Goal: Information Seeking & Learning: Learn about a topic

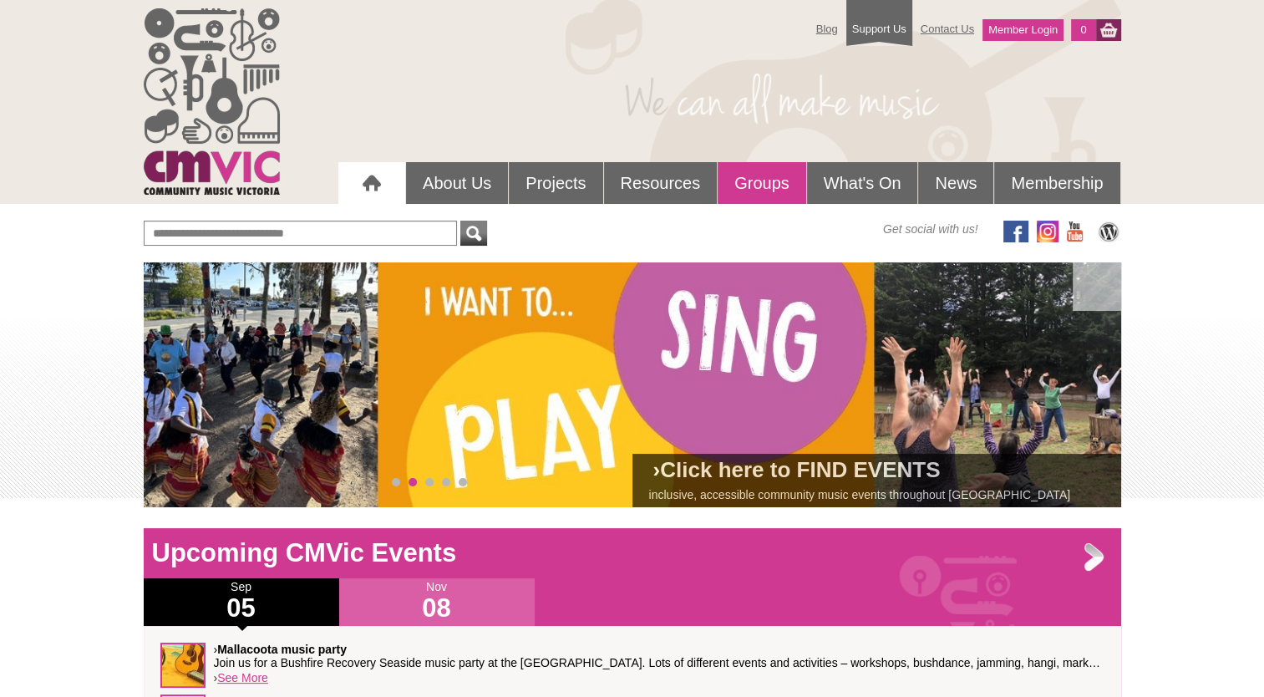
click at [755, 182] on link "Groups" at bounding box center [761, 183] width 89 height 42
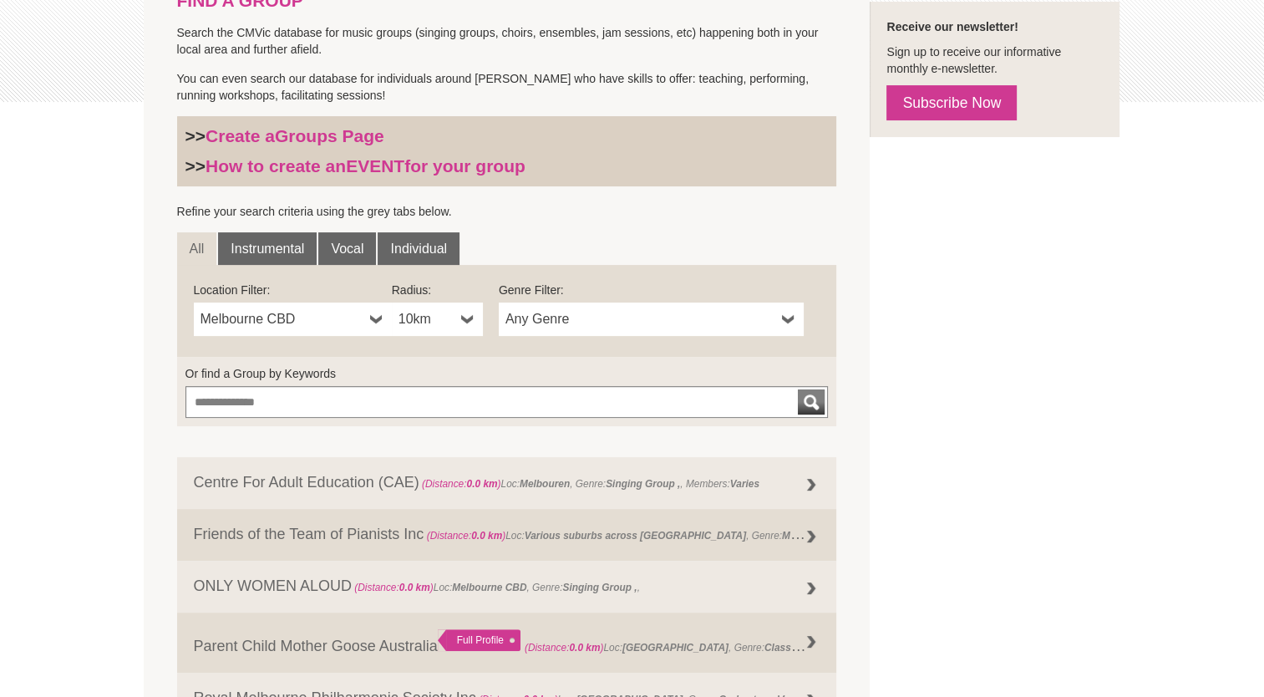
scroll to position [501, 0]
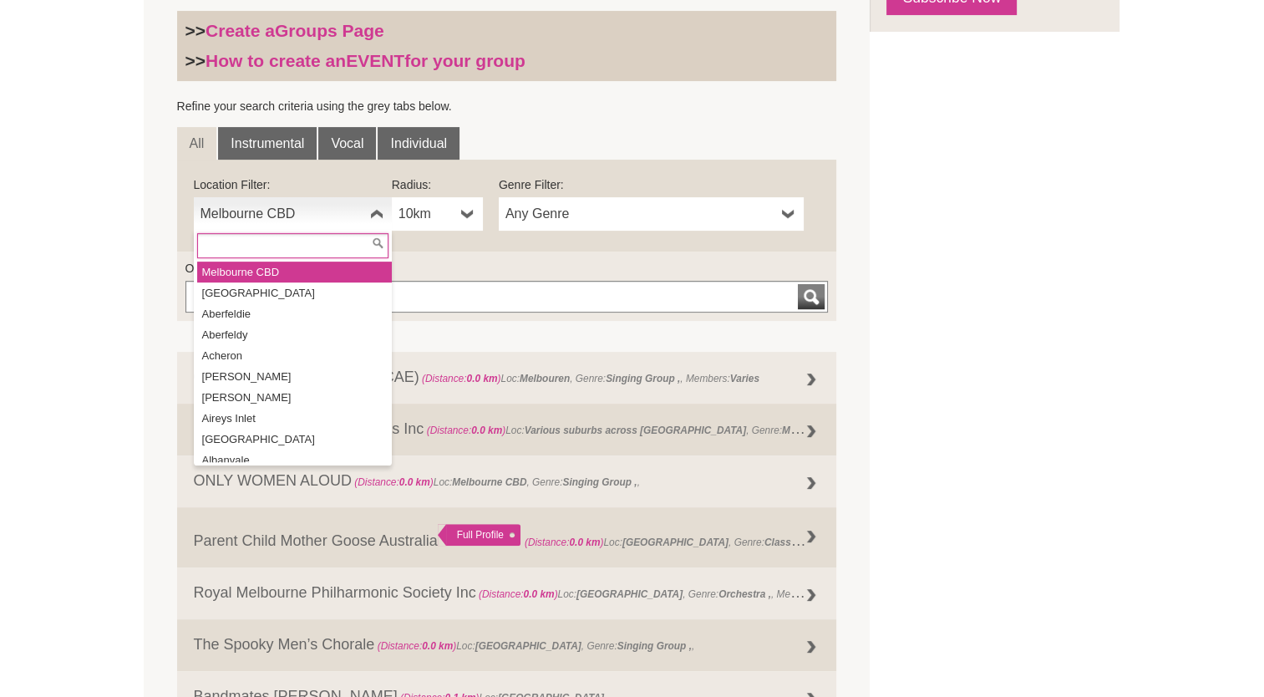
click at [289, 215] on span "Melbourne CBD" at bounding box center [281, 214] width 163 height 20
type input "*"
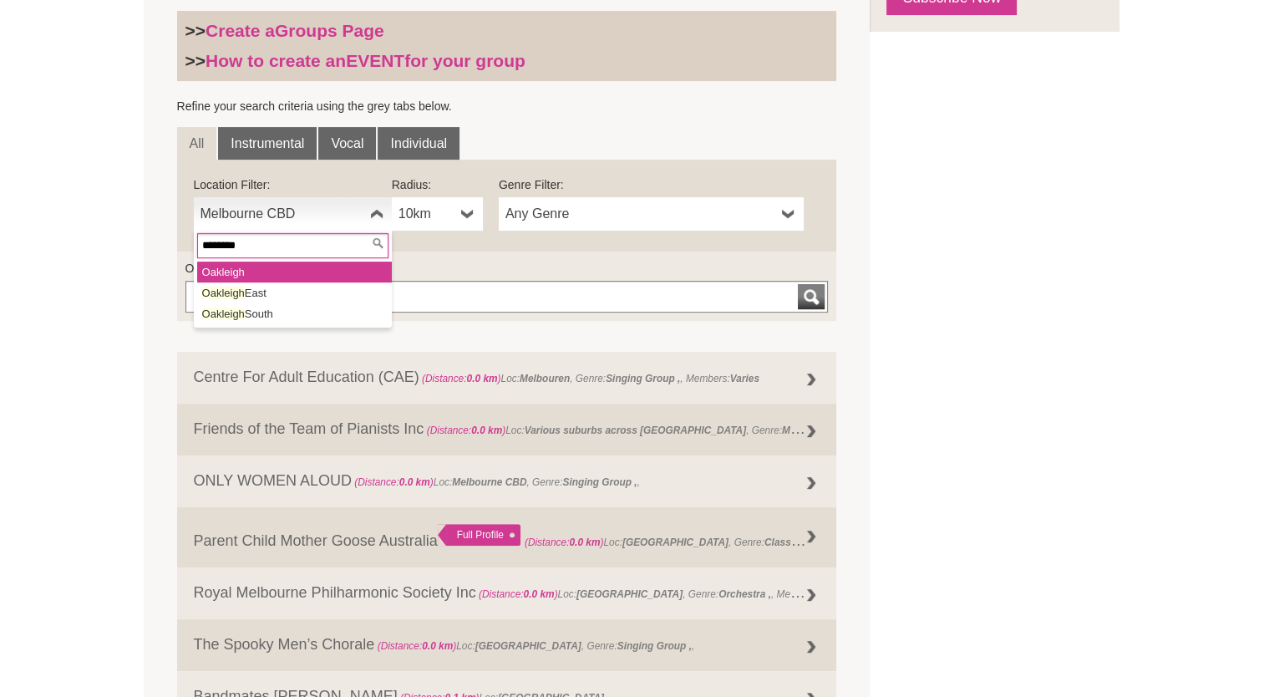
type input "********"
click at [234, 271] on em "Oakleigh" at bounding box center [223, 272] width 43 height 13
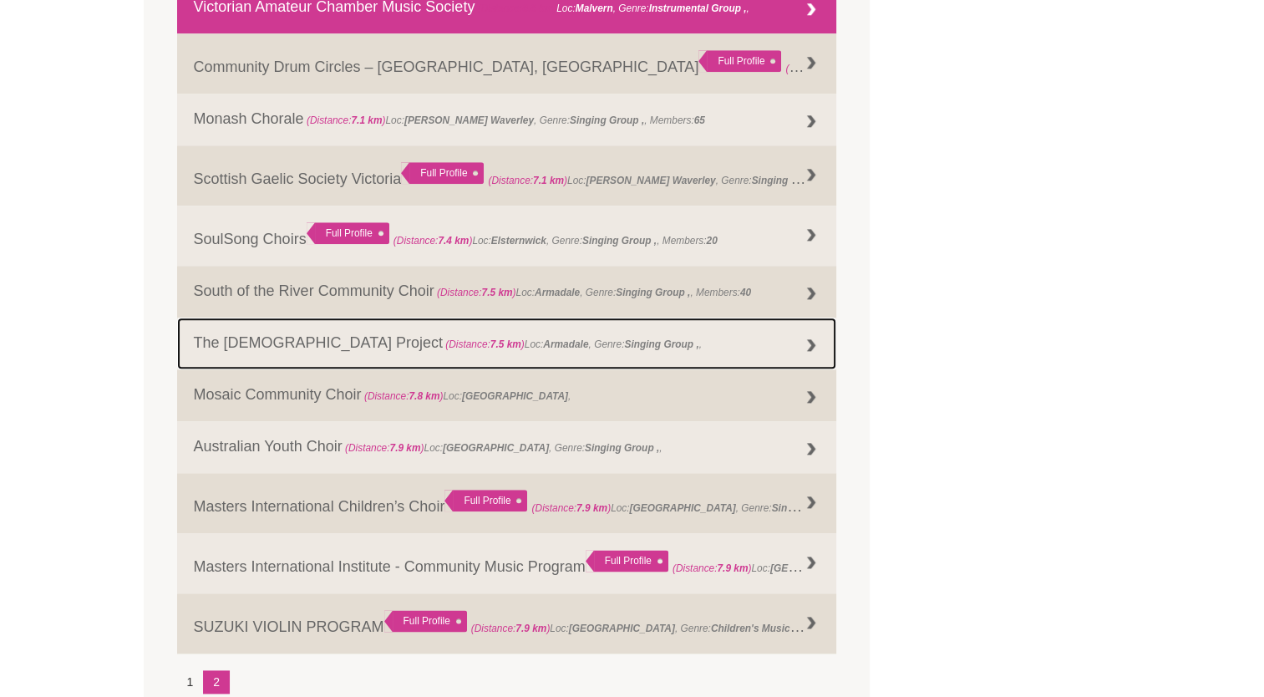
scroll to position [1838, 0]
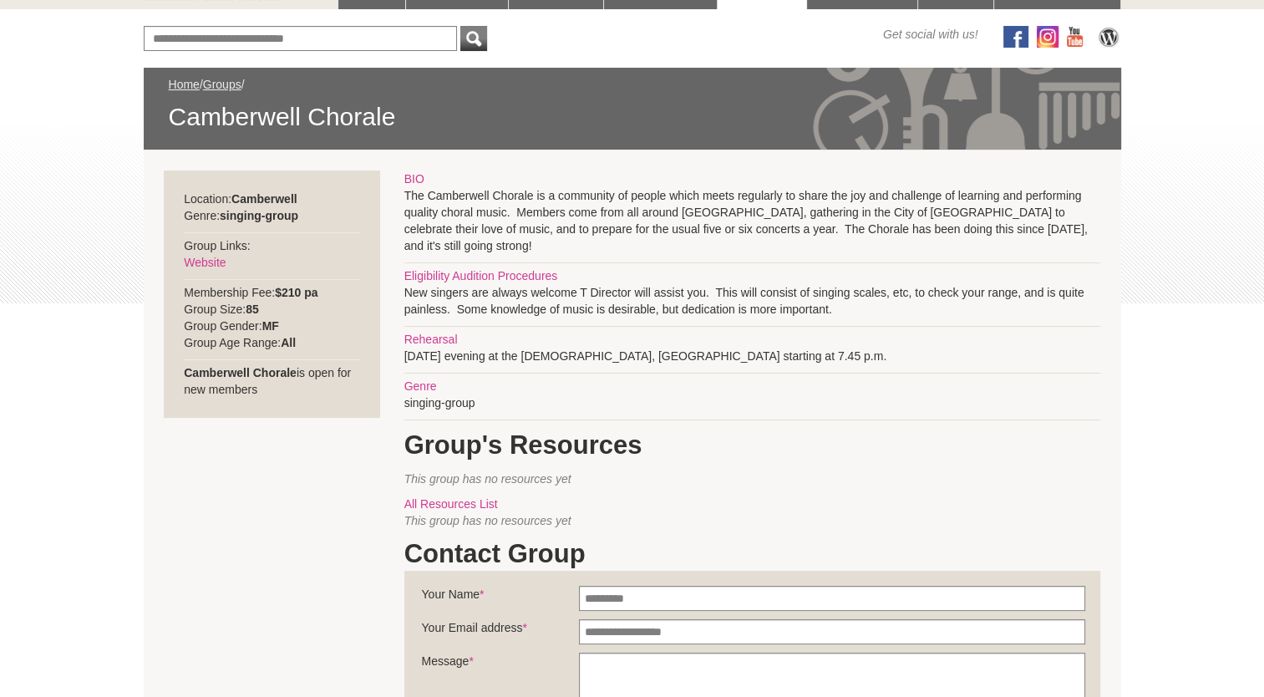
scroll to position [222, 0]
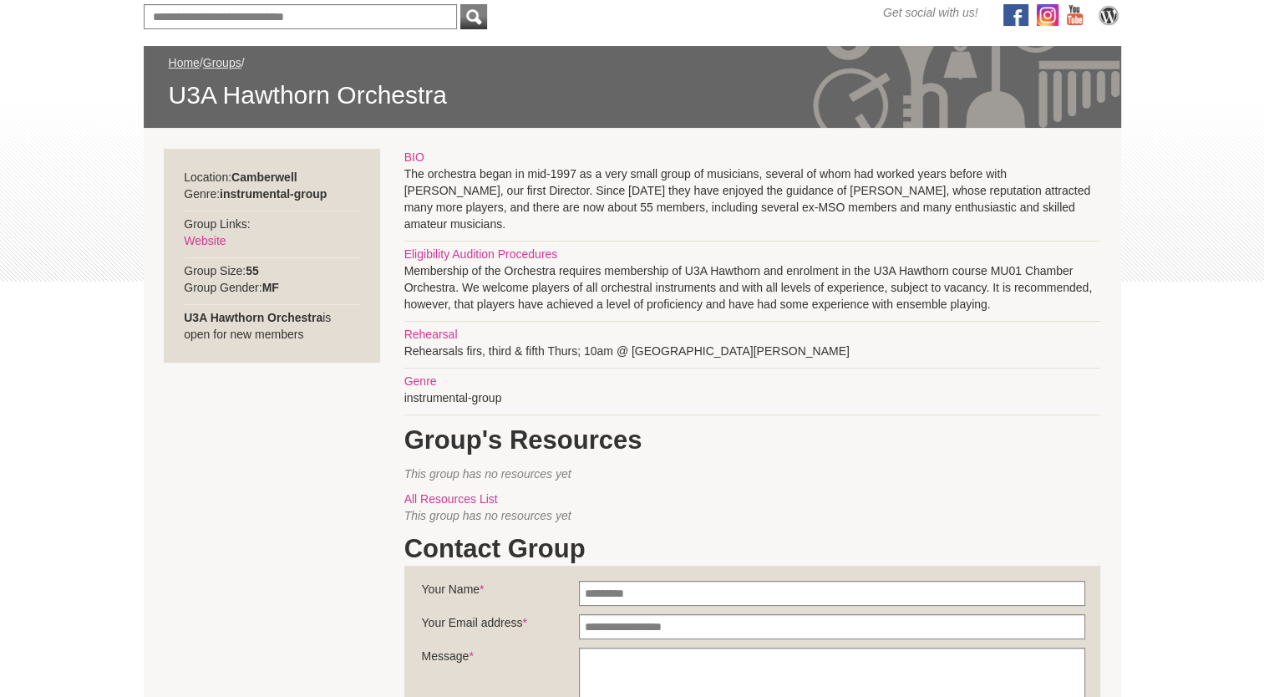
scroll to position [222, 0]
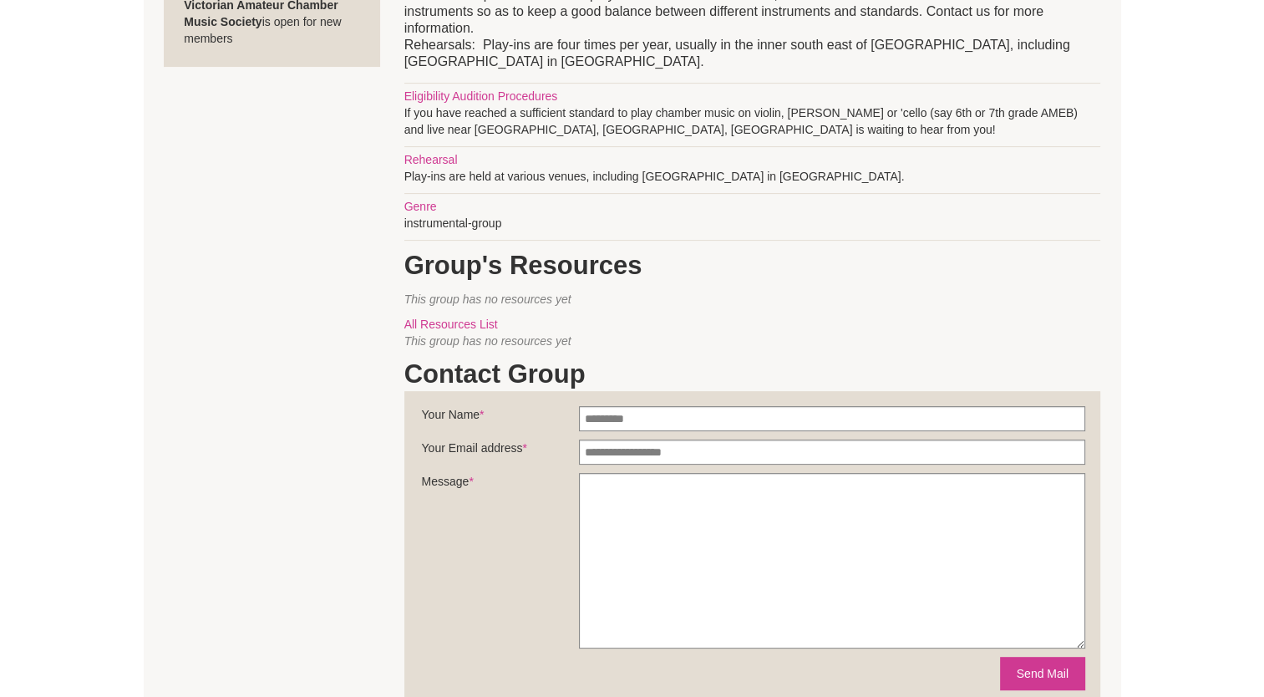
scroll to position [556, 0]
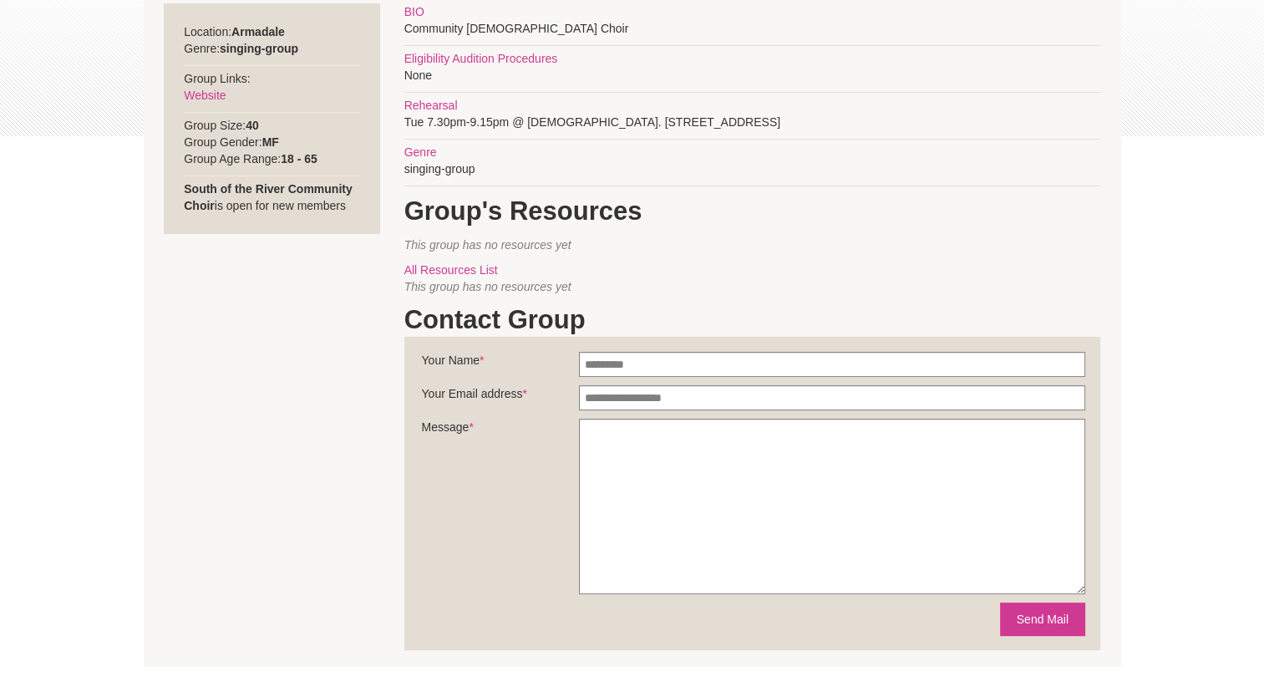
scroll to position [195, 0]
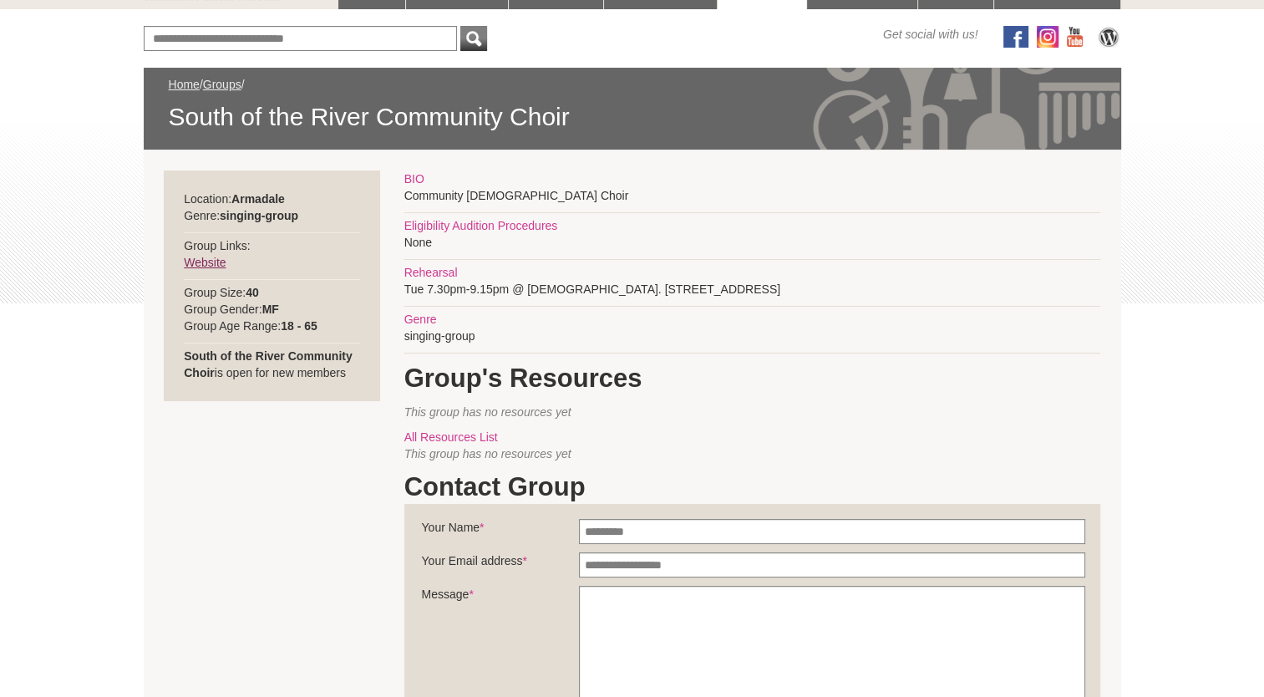
click at [206, 264] on link "Website" at bounding box center [205, 262] width 42 height 13
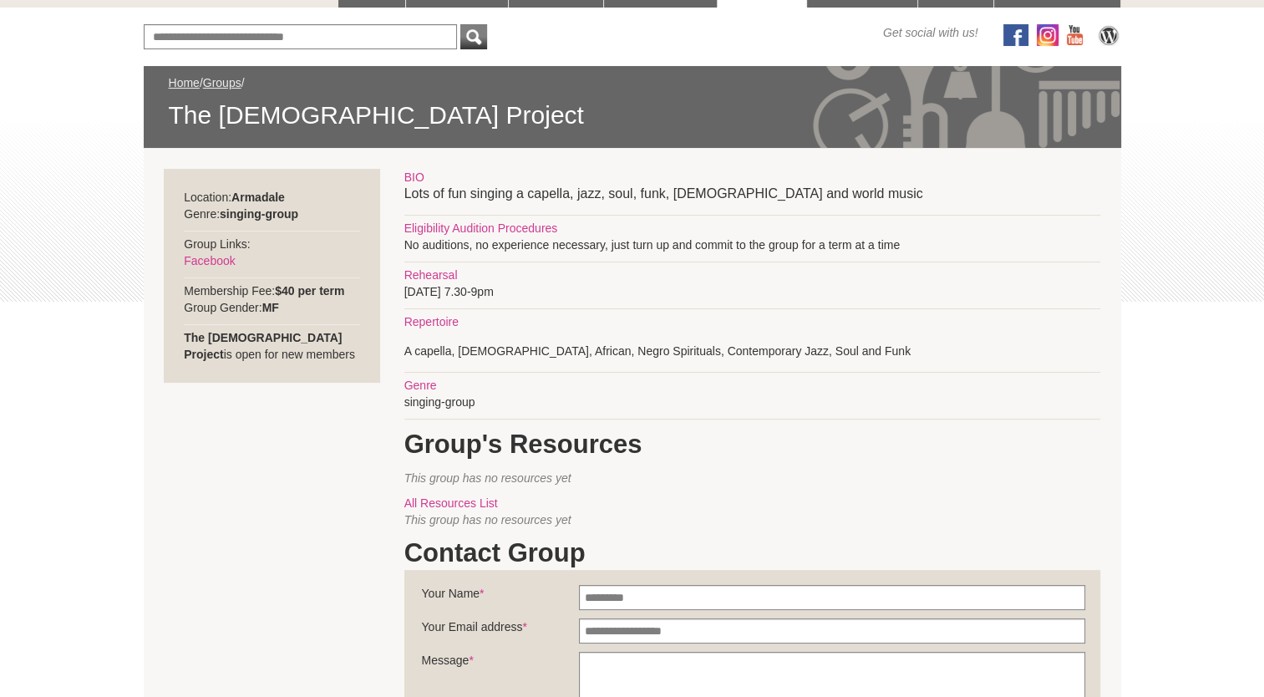
scroll to position [222, 0]
